Goal: Use online tool/utility: Utilize a website feature to perform a specific function

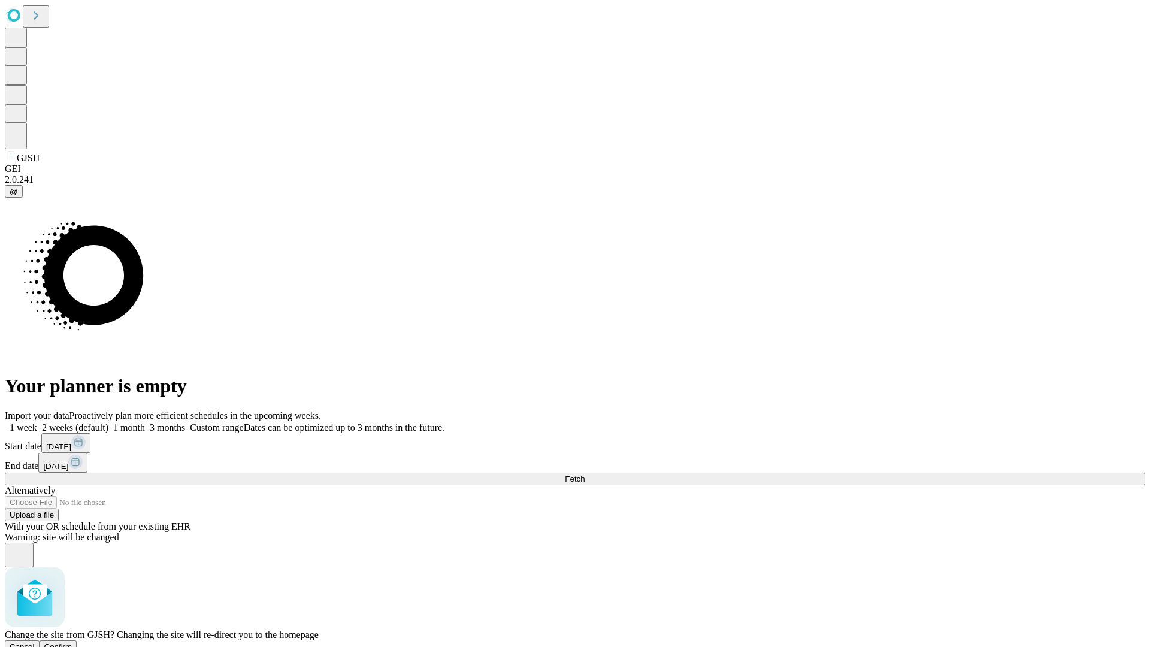
click at [72, 642] on span "Confirm" at bounding box center [58, 646] width 28 height 9
click at [37, 422] on label "1 week" at bounding box center [21, 427] width 32 height 10
click at [585, 474] on span "Fetch" at bounding box center [575, 478] width 20 height 9
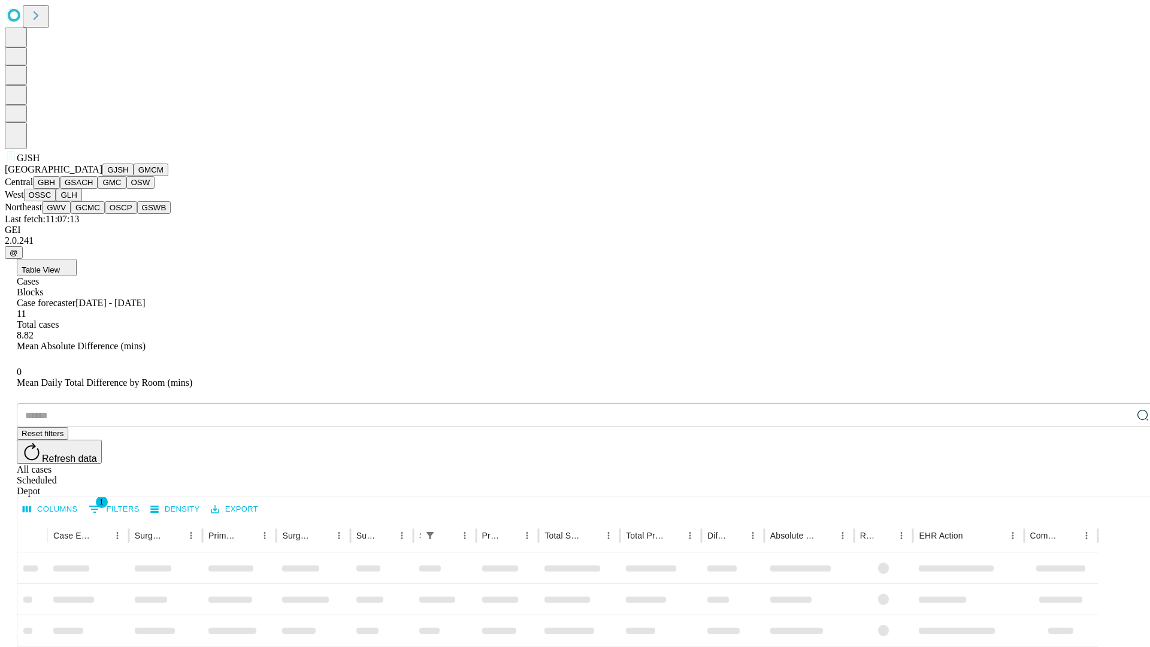
click at [134, 176] on button "GMCM" at bounding box center [151, 170] width 35 height 13
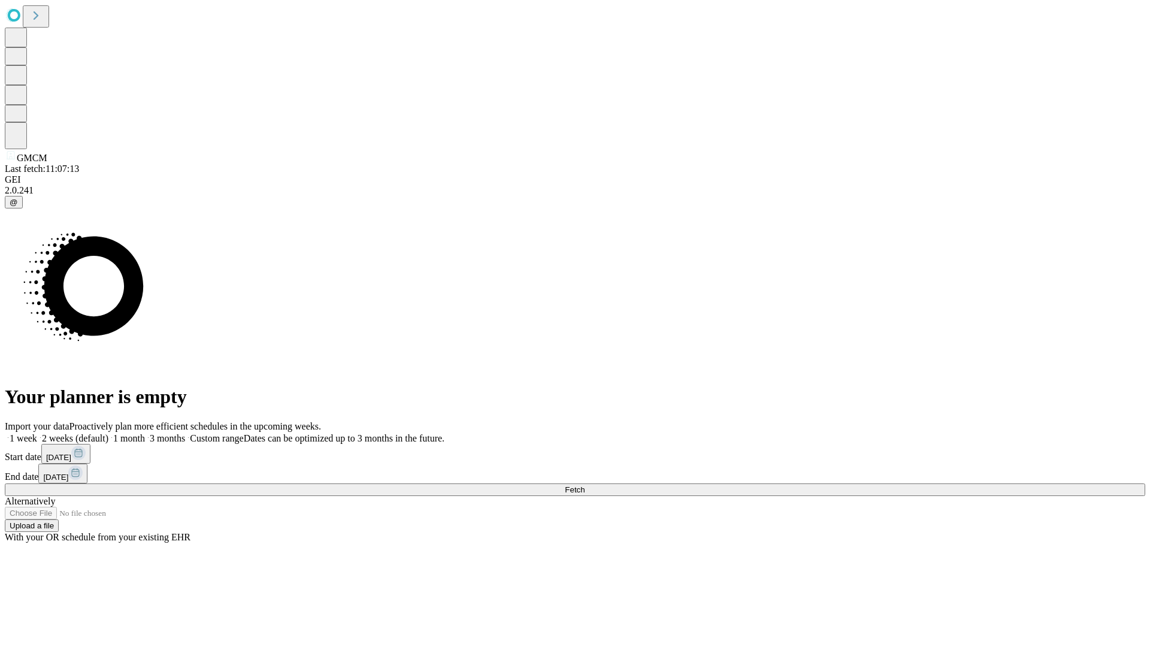
click at [37, 433] on label "1 week" at bounding box center [21, 438] width 32 height 10
click at [585, 485] on span "Fetch" at bounding box center [575, 489] width 20 height 9
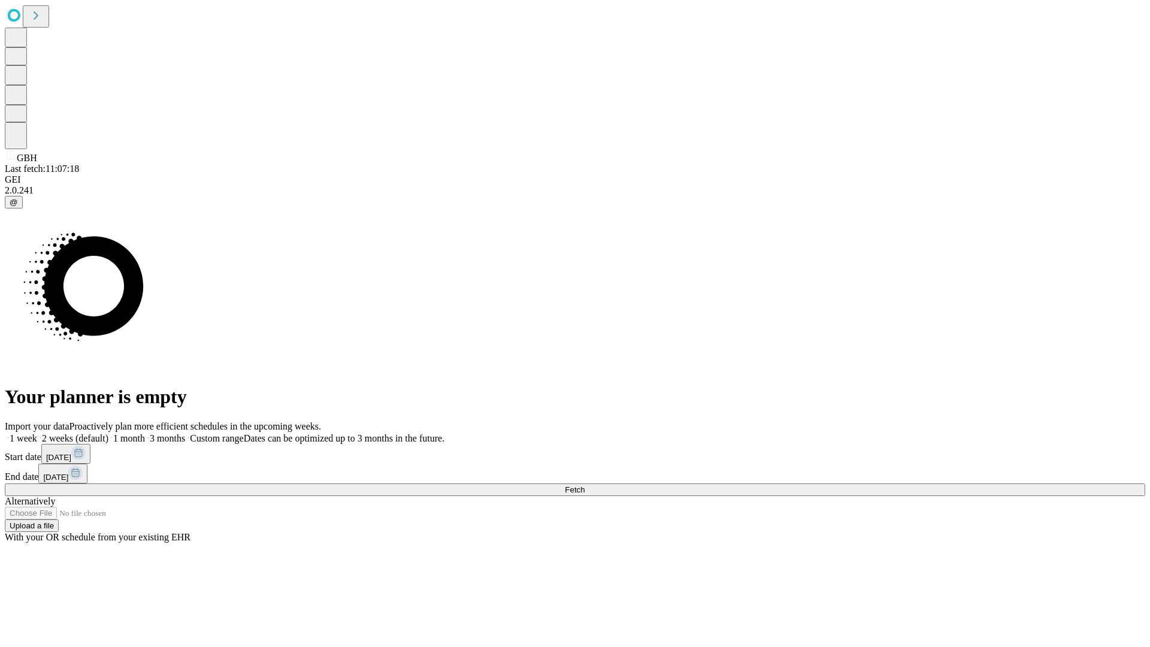
click at [37, 433] on label "1 week" at bounding box center [21, 438] width 32 height 10
click at [585, 485] on span "Fetch" at bounding box center [575, 489] width 20 height 9
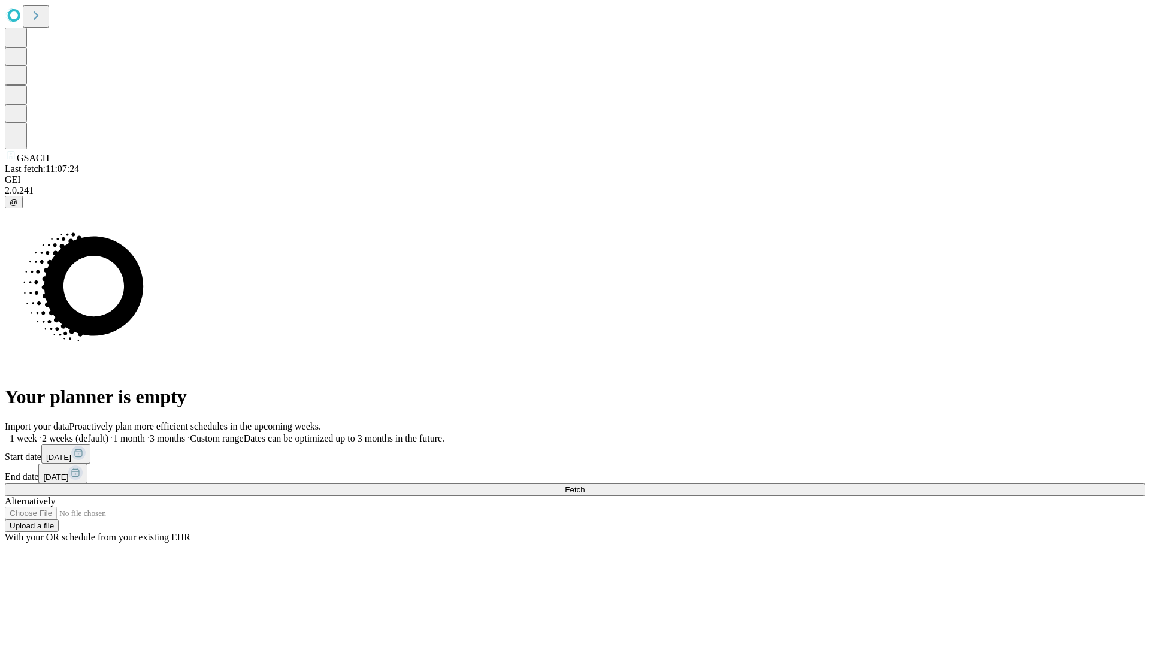
click at [37, 433] on label "1 week" at bounding box center [21, 438] width 32 height 10
click at [585, 485] on span "Fetch" at bounding box center [575, 489] width 20 height 9
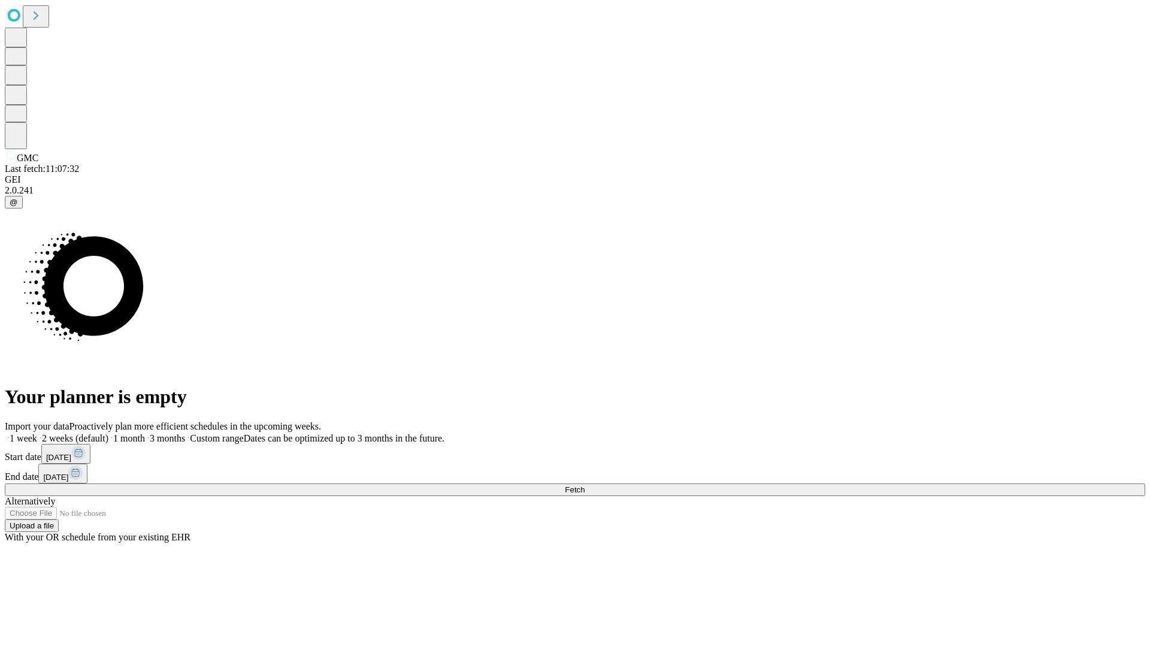
click at [585, 485] on span "Fetch" at bounding box center [575, 489] width 20 height 9
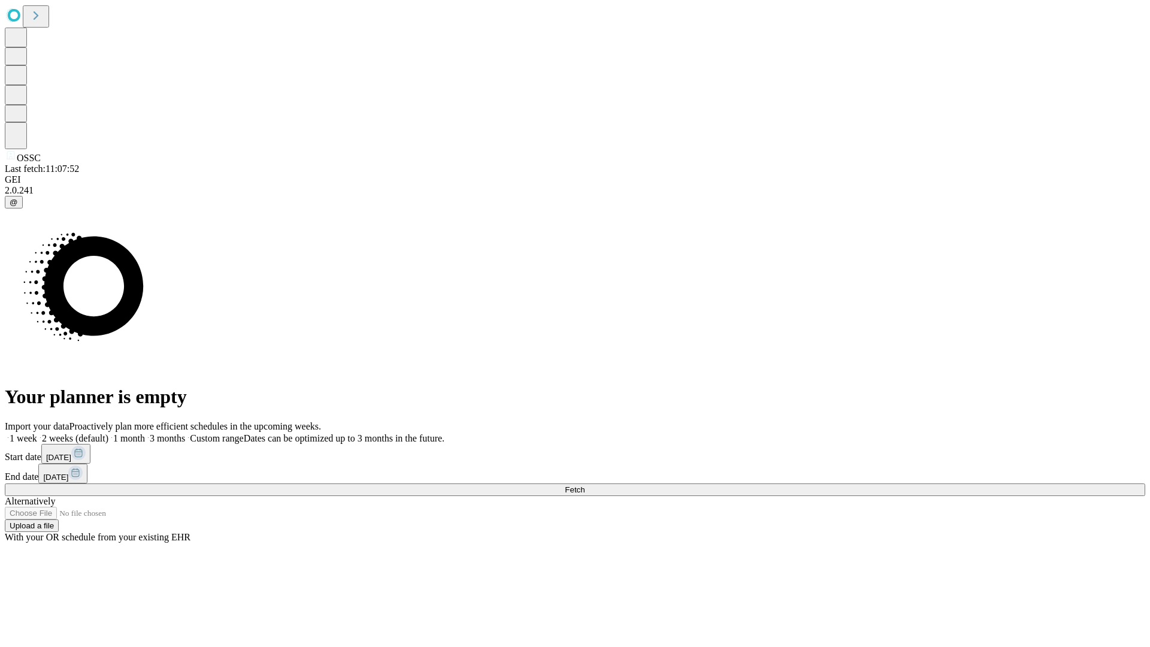
click at [585, 485] on span "Fetch" at bounding box center [575, 489] width 20 height 9
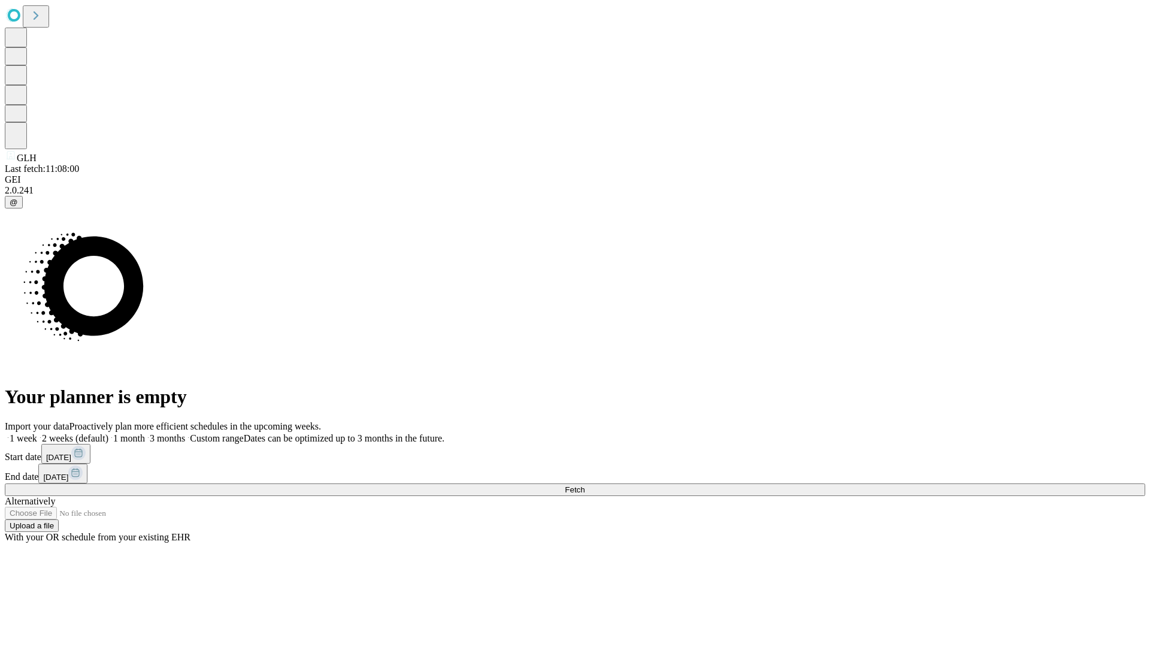
click at [37, 433] on label "1 week" at bounding box center [21, 438] width 32 height 10
click at [585, 485] on span "Fetch" at bounding box center [575, 489] width 20 height 9
click at [37, 433] on label "1 week" at bounding box center [21, 438] width 32 height 10
click at [585, 485] on span "Fetch" at bounding box center [575, 489] width 20 height 9
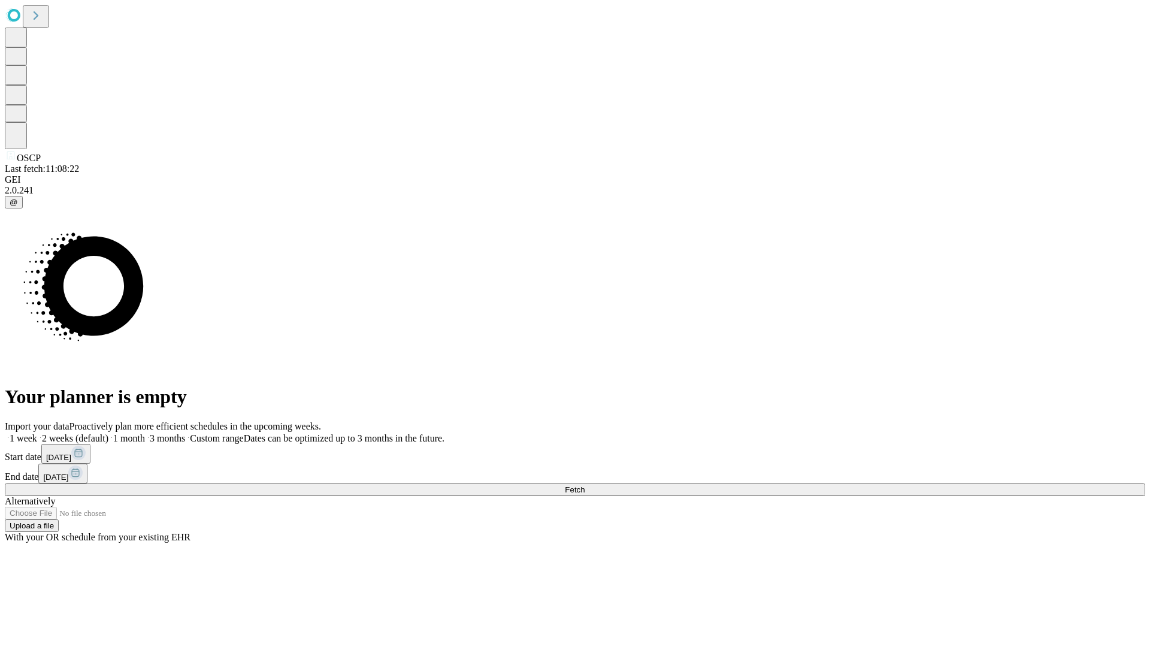
click at [37, 433] on label "1 week" at bounding box center [21, 438] width 32 height 10
click at [585, 485] on span "Fetch" at bounding box center [575, 489] width 20 height 9
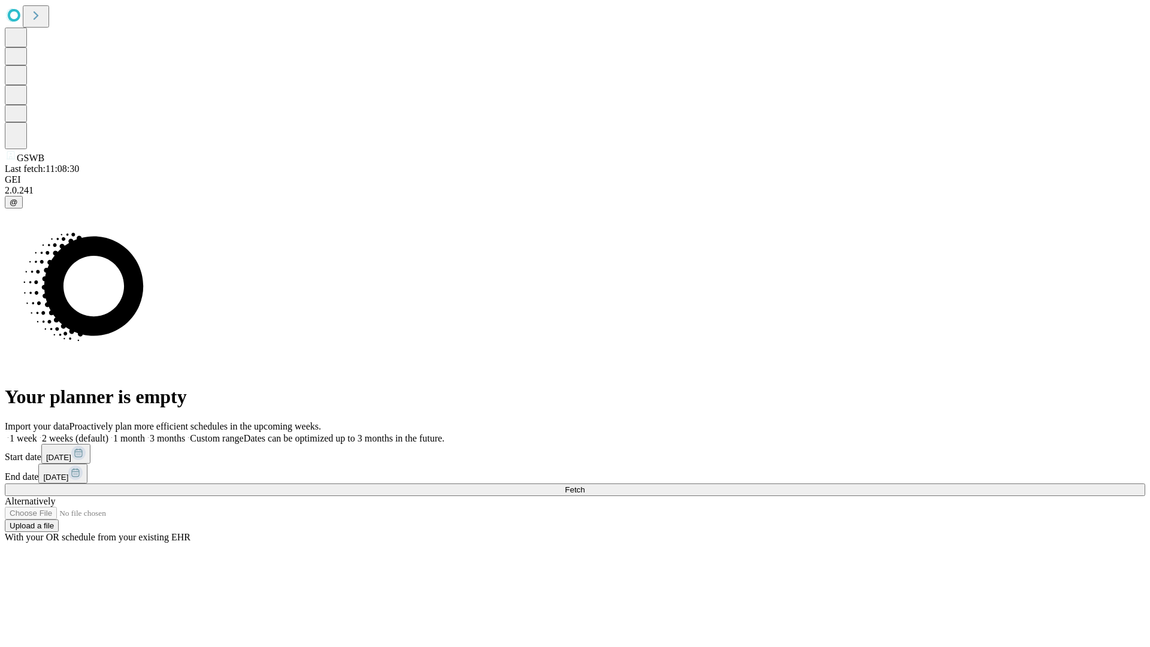
click at [37, 433] on label "1 week" at bounding box center [21, 438] width 32 height 10
click at [585, 485] on span "Fetch" at bounding box center [575, 489] width 20 height 9
